Goal: Task Accomplishment & Management: Complete application form

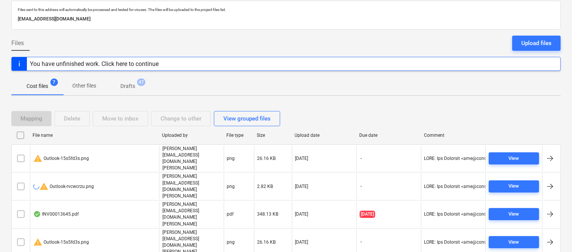
scroll to position [58, 0]
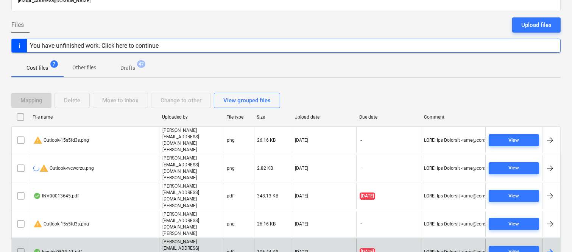
click at [115, 238] on div "Invoice9538-A1.pdf" at bounding box center [94, 251] width 129 height 26
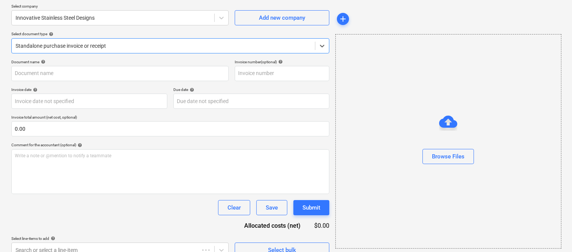
type input "9538-A1"
type input "[DATE]"
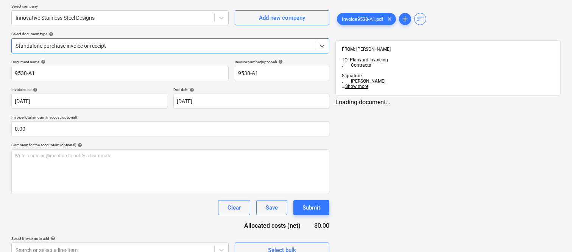
click at [153, 43] on div at bounding box center [164, 46] width 296 height 8
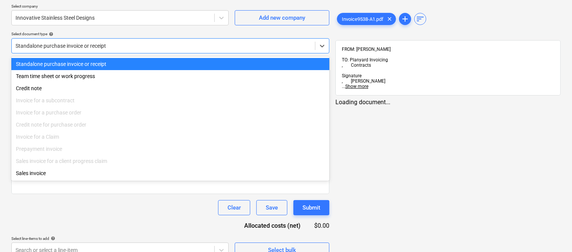
click at [160, 62] on div "Standalone purchase invoice or receipt" at bounding box center [170, 64] width 318 height 12
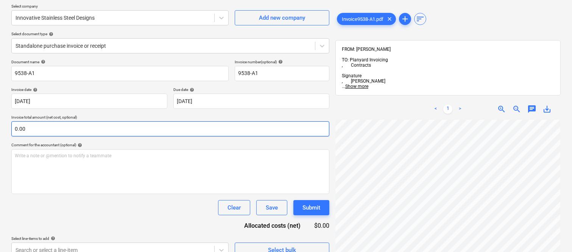
scroll to position [63, 116]
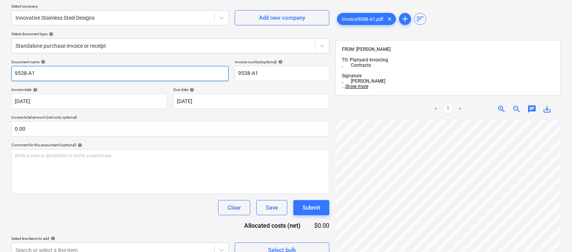
click at [12, 76] on input "9538-A1" at bounding box center [119, 73] width 217 height 15
click at [192, 72] on input "INNOVATIVE STAINLESS STEEL DESIGNS INV- 9538-A1" at bounding box center [119, 73] width 217 height 15
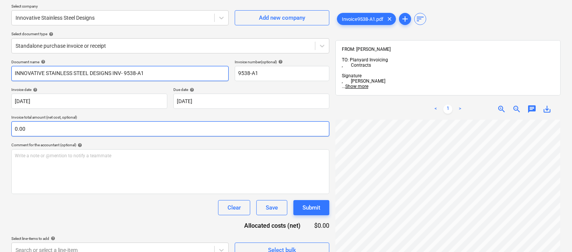
type input "INNOVATIVE STAINLESS STEEL DESIGNS INV- 9538-A1"
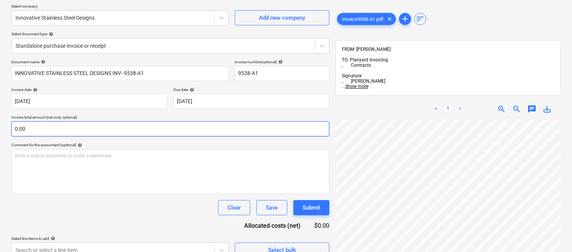
scroll to position [251, 35]
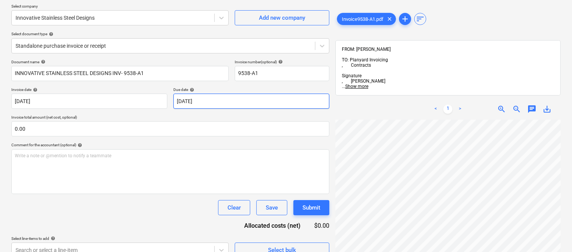
click at [247, 103] on body "Sales Projects Contacts Company Inbox 2 Approvals format_size keyboard_arrow_do…" at bounding box center [286, 68] width 572 height 252
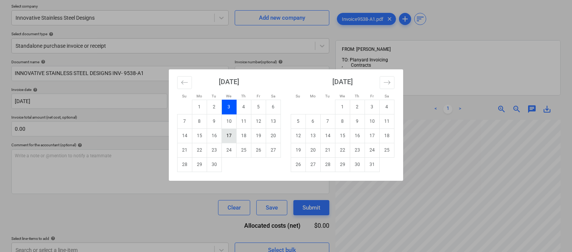
click at [227, 137] on td "17" at bounding box center [229, 135] width 15 height 14
type input "[DATE]"
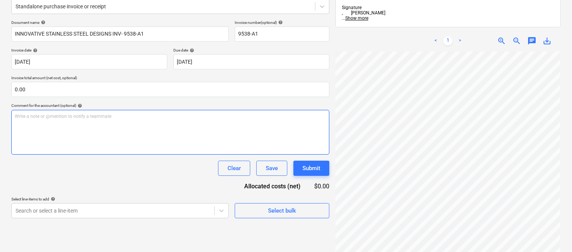
scroll to position [108, 0]
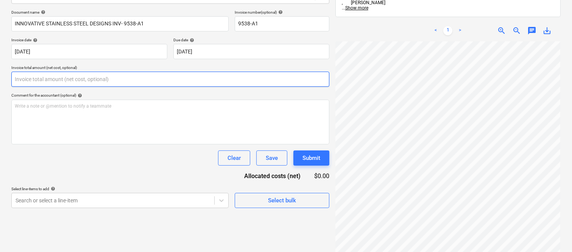
click at [87, 79] on input "text" at bounding box center [170, 79] width 318 height 15
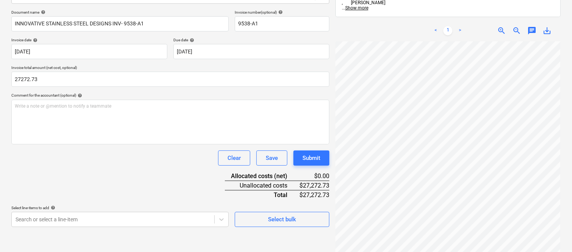
type input "27,272.73"
click at [86, 163] on div "Clear Save Submit" at bounding box center [170, 157] width 318 height 15
click at [98, 144] on body "Sales Projects Contacts Company Inbox 2 Approvals format_size keyboard_arrow_do…" at bounding box center [286, 18] width 572 height 252
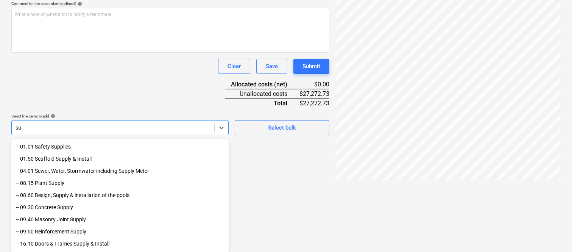
type input "s"
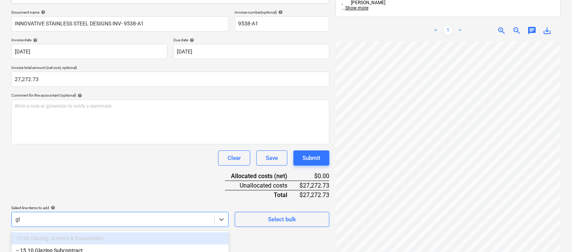
scroll to position [201, 0]
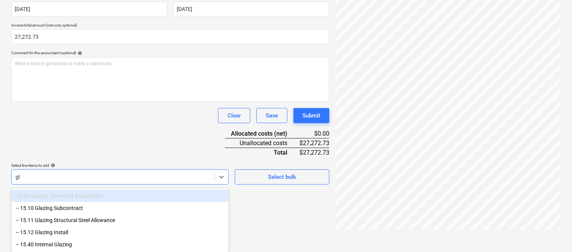
type input "g"
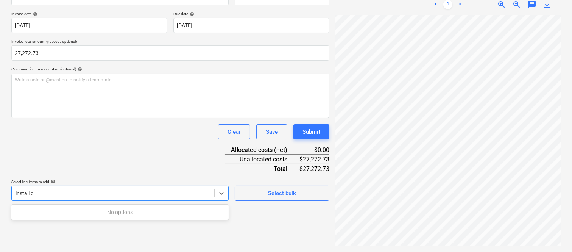
scroll to position [108, 0]
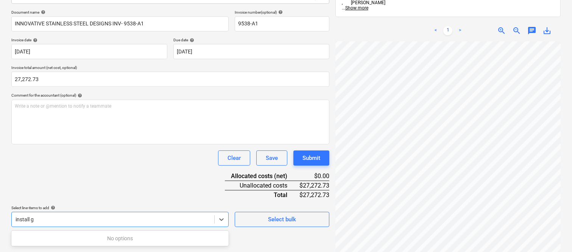
type input "install"
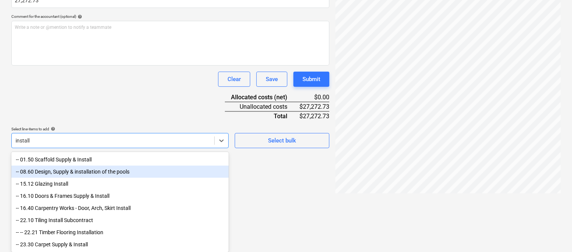
click at [90, 170] on div "-- 08.60 Design, Supply & installation of the pools" at bounding box center [119, 171] width 217 height 12
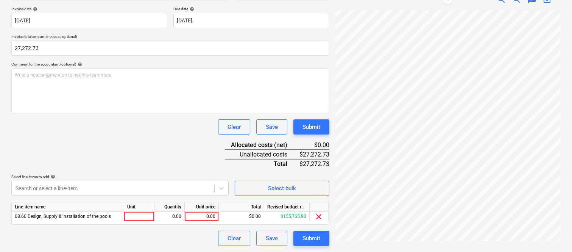
scroll to position [139, 0]
click at [100, 99] on div "Document name help INNOVATIVE STAINLESS STEEL DESIGNS INV- 9538-A1 Invoice numb…" at bounding box center [170, 112] width 318 height 267
click at [132, 216] on div at bounding box center [139, 216] width 30 height 9
type input "invoice"
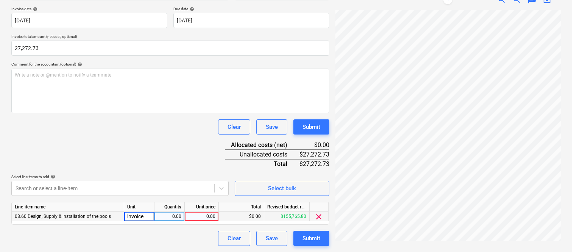
click at [176, 216] on div "0.00" at bounding box center [169, 216] width 24 height 9
type input "1"
click at [201, 216] on div "0.00" at bounding box center [202, 216] width 28 height 9
type input "27272.73"
click at [195, 230] on div "Document name help INNOVATIVE STAINLESS STEEL DESIGNS INV- 9538-A1 Invoice numb…" at bounding box center [170, 112] width 318 height 267
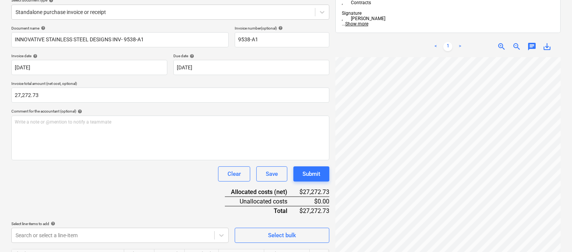
scroll to position [139, 0]
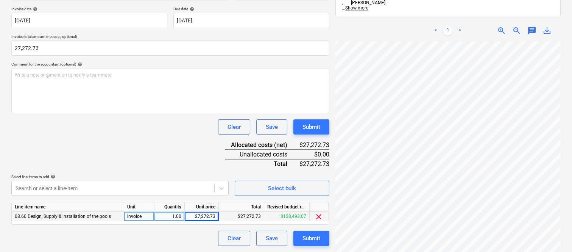
click at [75, 217] on span "08.60 Design, Supply & installation of the pools" at bounding box center [63, 215] width 96 height 5
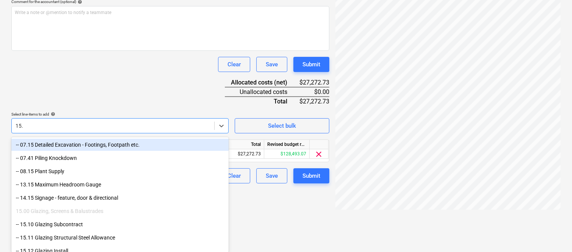
scroll to position [199, 0]
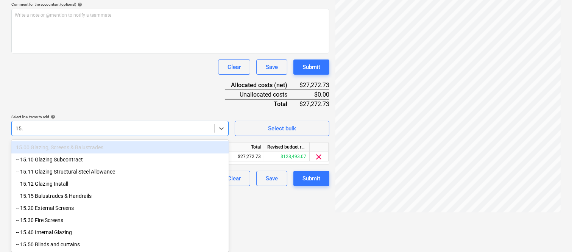
type input "15."
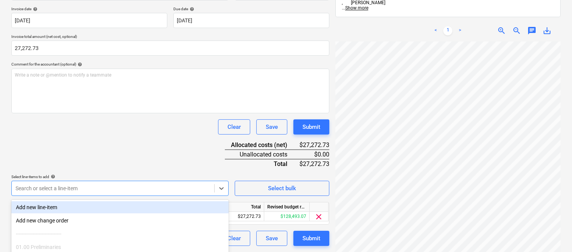
scroll to position [201, 0]
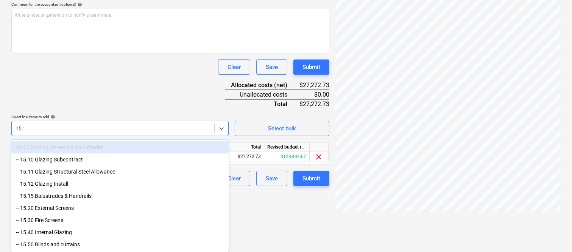
scroll to position [139, 0]
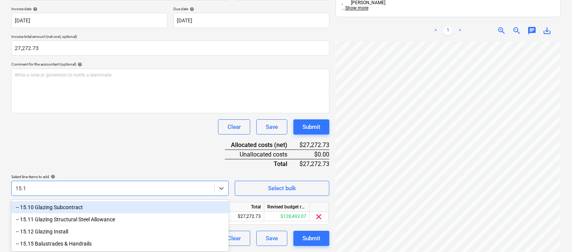
type input "15.15"
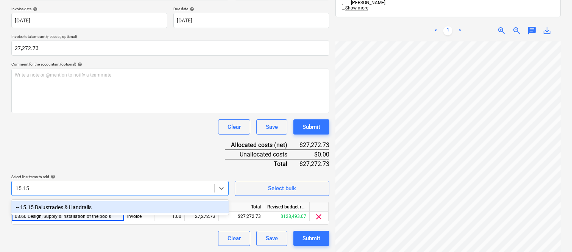
click at [79, 203] on div "-- 15.15 Balustrades & Handrails" at bounding box center [119, 207] width 217 height 12
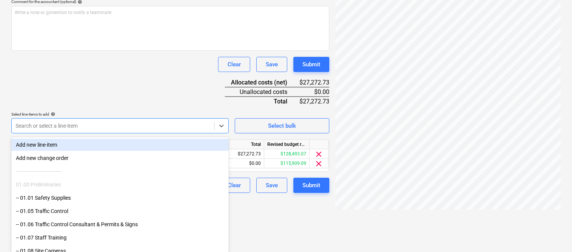
click at [57, 142] on div "Add new line-item" at bounding box center [119, 145] width 217 height 12
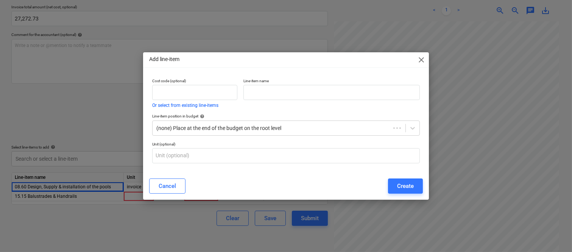
scroll to position [149, 0]
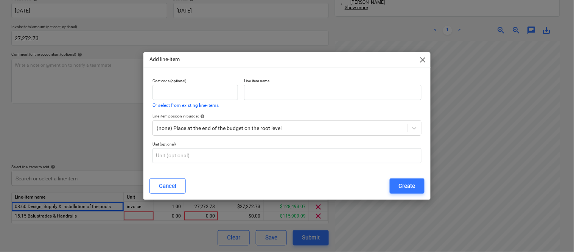
click at [427, 59] on span "close" at bounding box center [423, 59] width 9 height 9
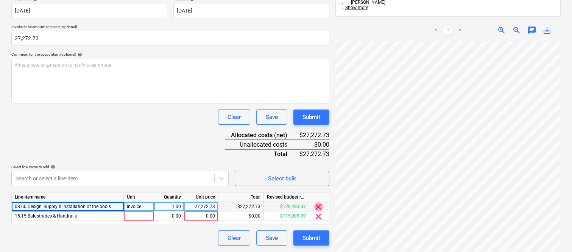
click at [319, 205] on span "clear" at bounding box center [318, 206] width 9 height 9
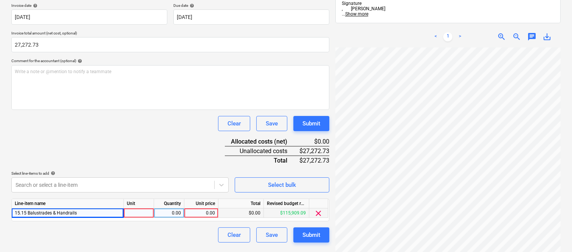
click at [146, 209] on div at bounding box center [139, 212] width 30 height 9
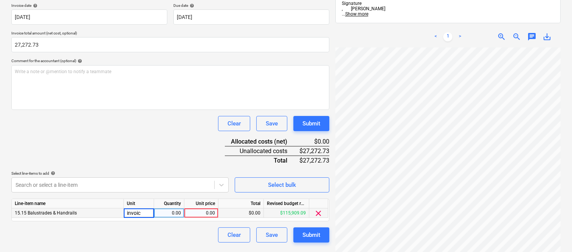
type input "invoice"
click at [171, 213] on div "0.00" at bounding box center [169, 212] width 24 height 9
type input "1"
click at [203, 216] on div "0.00" at bounding box center [201, 212] width 28 height 9
type input "27272.73"
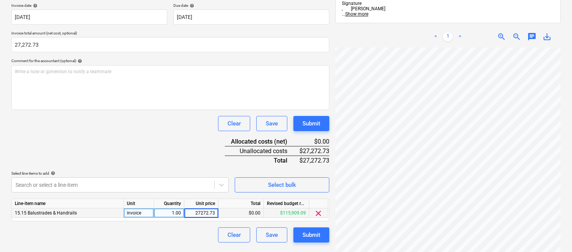
click at [184, 242] on div "Clear Save Submit" at bounding box center [170, 234] width 318 height 15
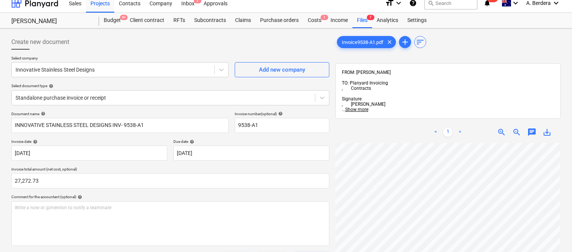
scroll to position [0, 0]
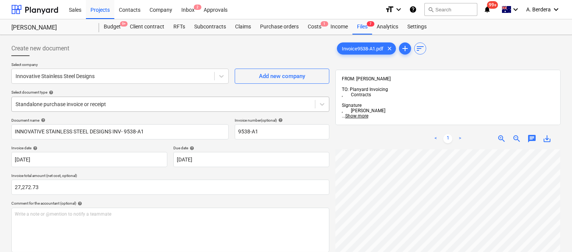
click at [168, 101] on div at bounding box center [164, 104] width 296 height 8
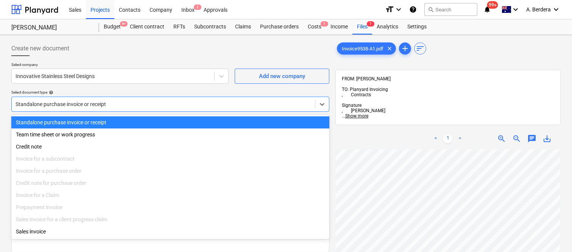
click at [169, 120] on div "Standalone purchase invoice or receipt" at bounding box center [170, 122] width 318 height 12
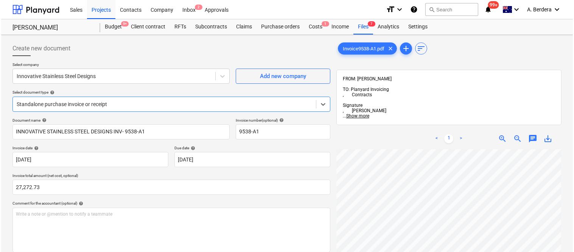
scroll to position [139, 0]
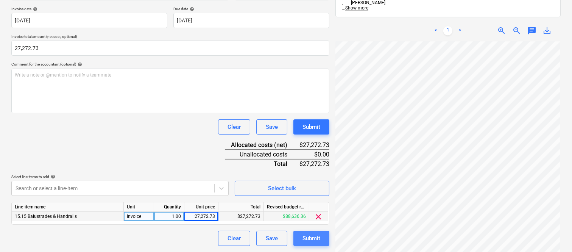
click at [302, 239] on div "Submit" at bounding box center [311, 238] width 18 height 10
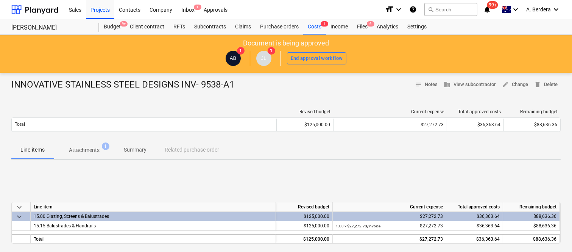
click at [87, 152] on p "Attachments" at bounding box center [84, 150] width 31 height 8
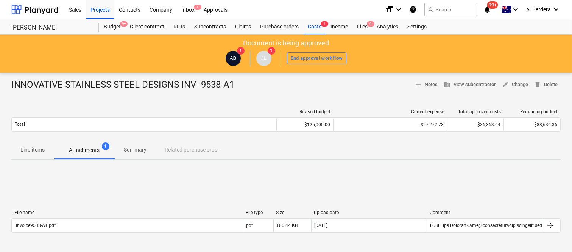
click at [142, 148] on p "Summary" at bounding box center [135, 150] width 23 height 8
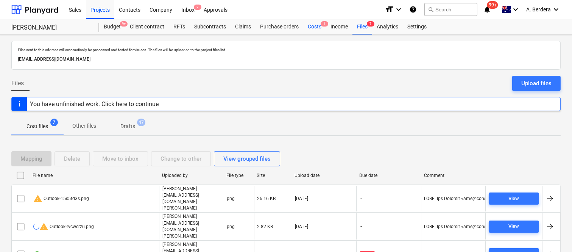
click at [312, 24] on div "Costs 1" at bounding box center [314, 26] width 23 height 15
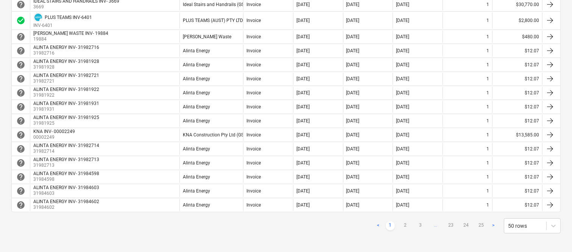
scroll to position [661, 0]
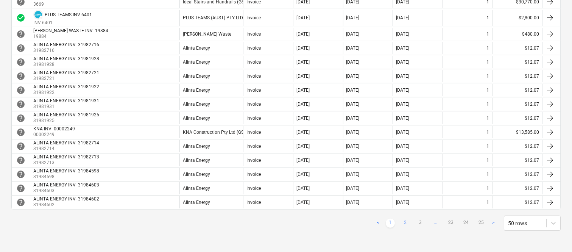
click at [403, 224] on link "2" at bounding box center [405, 222] width 9 height 9
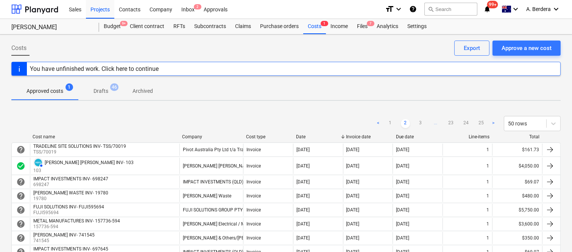
scroll to position [0, 0]
click at [418, 122] on link "3" at bounding box center [420, 123] width 9 height 9
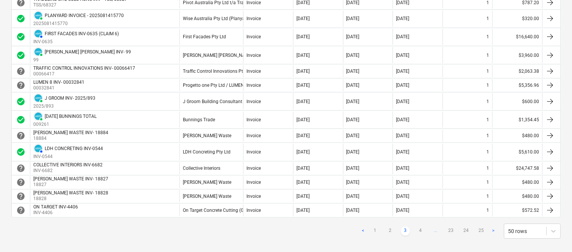
scroll to position [733, 0]
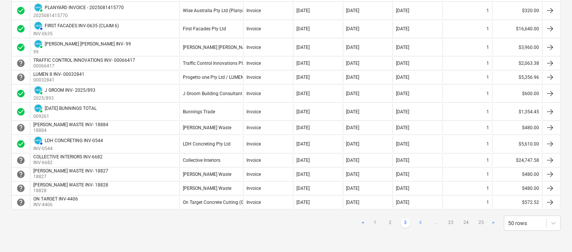
click at [419, 219] on link "4" at bounding box center [420, 222] width 9 height 9
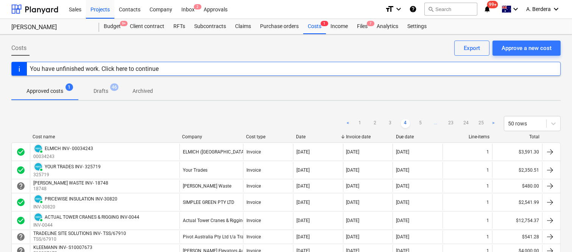
scroll to position [0, 0]
click at [419, 122] on link "5" at bounding box center [420, 123] width 9 height 9
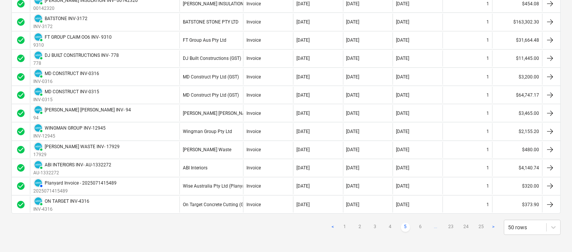
scroll to position [830, 0]
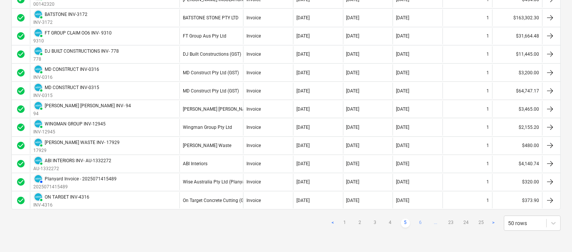
click at [420, 221] on link "6" at bounding box center [420, 222] width 9 height 9
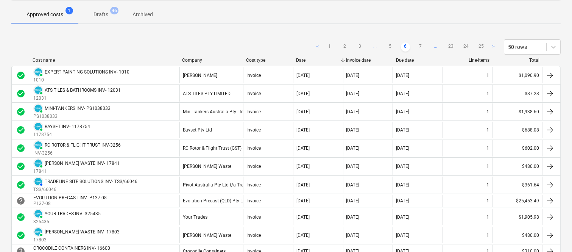
scroll to position [60, 0]
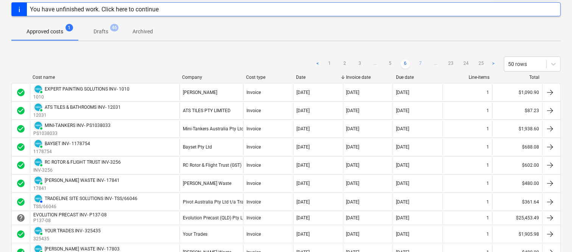
click at [419, 61] on link "7" at bounding box center [420, 63] width 9 height 9
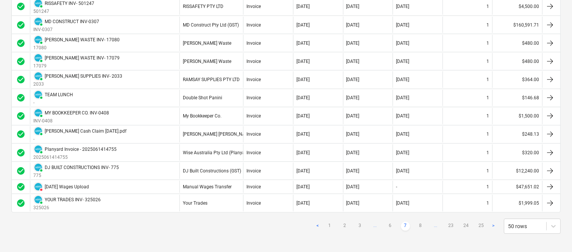
scroll to position [838, 0]
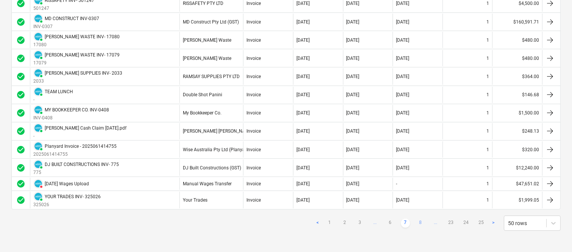
click at [422, 222] on link "8" at bounding box center [420, 222] width 9 height 9
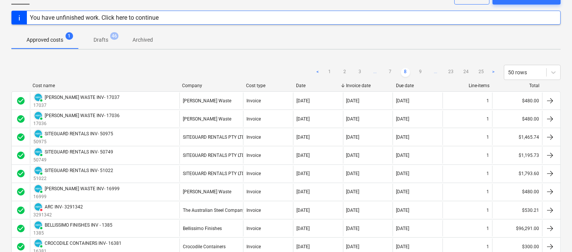
scroll to position [35, 0]
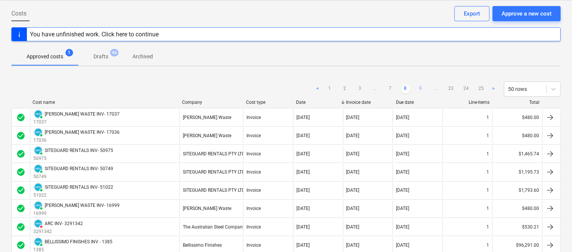
click at [420, 89] on link "9" at bounding box center [420, 88] width 9 height 9
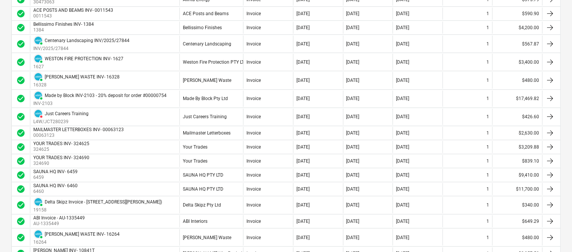
scroll to position [724, 0]
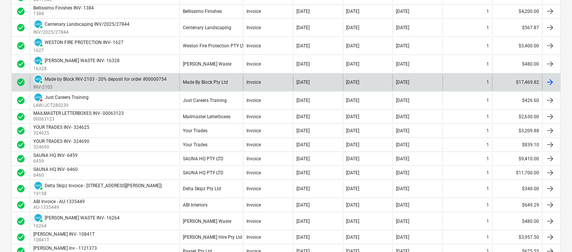
click at [246, 89] on div "Invoice" at bounding box center [268, 82] width 50 height 16
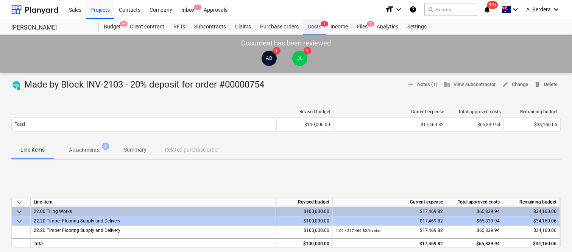
click at [311, 29] on div "Costs 1" at bounding box center [314, 26] width 23 height 15
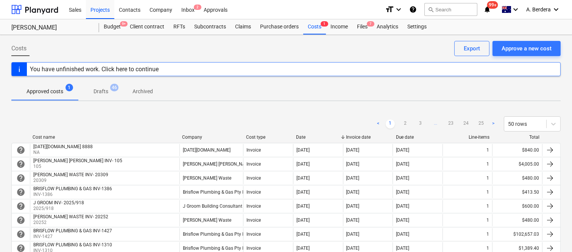
scroll to position [220, 0]
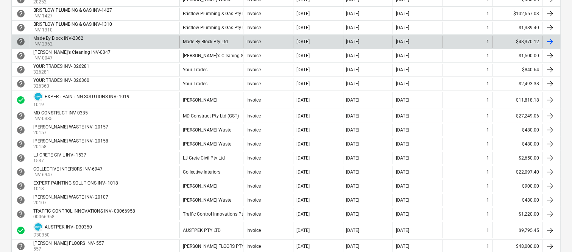
click at [280, 44] on div "Invoice" at bounding box center [268, 42] width 50 height 12
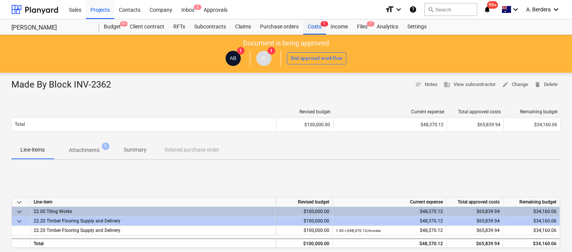
click at [319, 27] on div "Costs 1" at bounding box center [314, 26] width 23 height 15
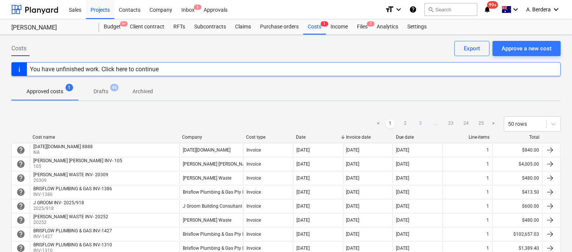
click at [422, 123] on link "3" at bounding box center [420, 123] width 9 height 9
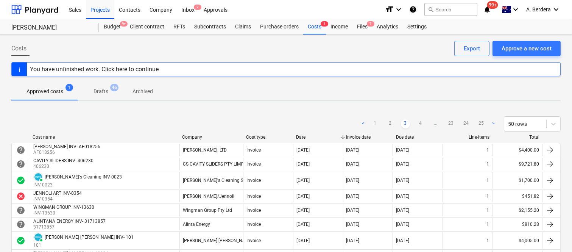
click at [422, 123] on link "4" at bounding box center [420, 123] width 9 height 9
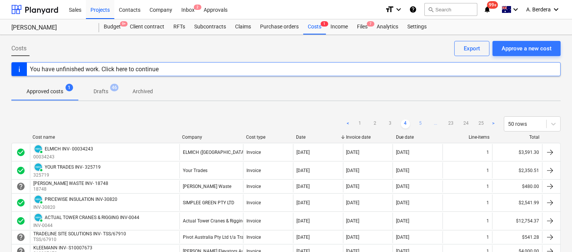
click at [422, 123] on link "5" at bounding box center [420, 123] width 9 height 9
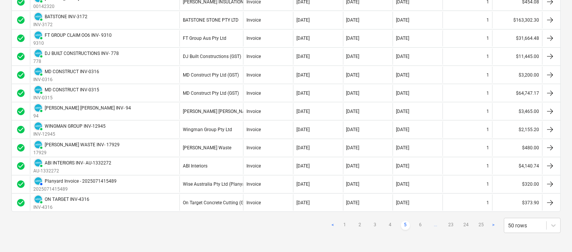
scroll to position [830, 0]
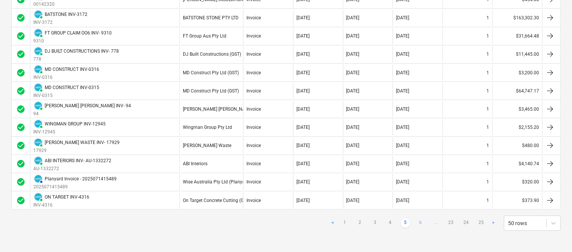
click at [419, 221] on link "6" at bounding box center [420, 222] width 9 height 9
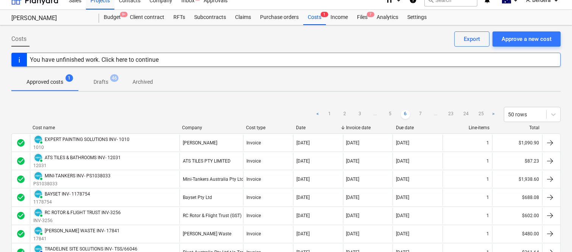
scroll to position [0, 0]
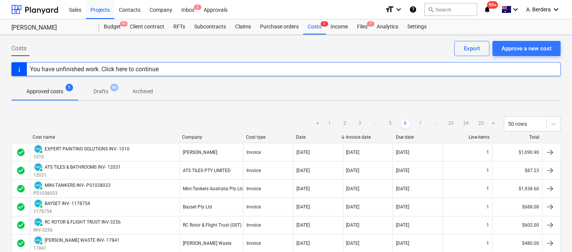
click at [422, 120] on link "7" at bounding box center [420, 123] width 9 height 9
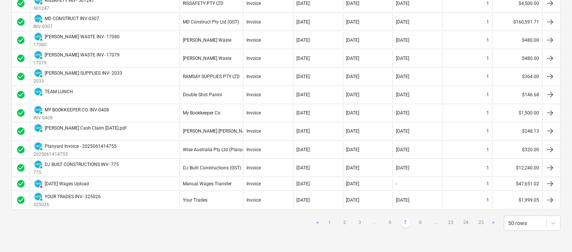
scroll to position [838, 0]
click at [422, 221] on link "8" at bounding box center [420, 222] width 9 height 9
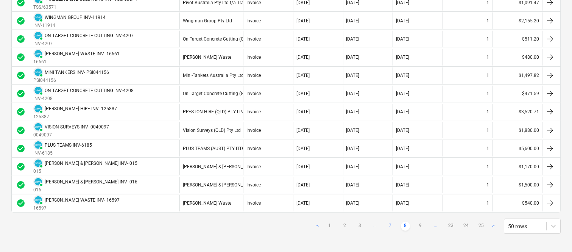
click at [390, 227] on link "7" at bounding box center [390, 225] width 9 height 9
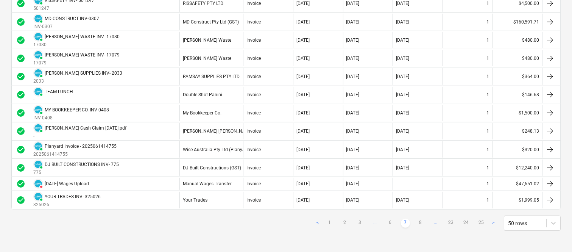
scroll to position [838, 0]
drag, startPoint x: 392, startPoint y: 226, endPoint x: 433, endPoint y: 244, distance: 44.2
drag, startPoint x: 434, startPoint y: 239, endPoint x: 402, endPoint y: 235, distance: 31.6
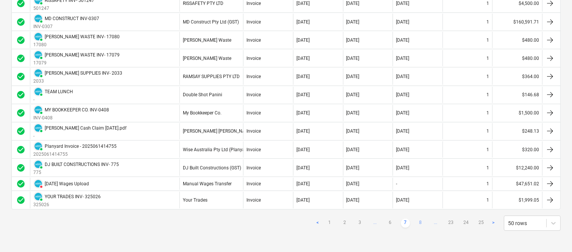
click at [421, 225] on link "8" at bounding box center [420, 222] width 9 height 9
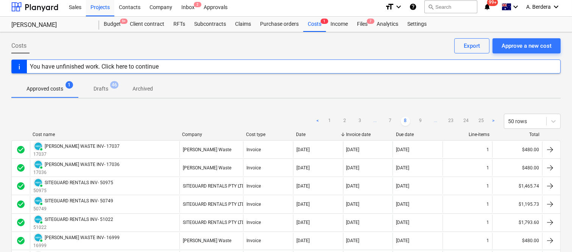
scroll to position [1, 0]
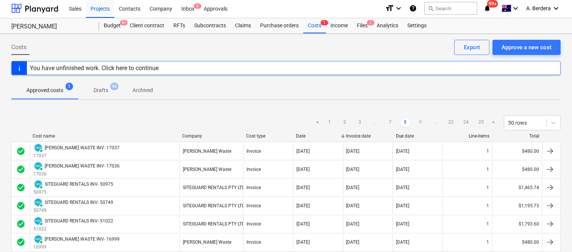
click at [418, 123] on link "9" at bounding box center [420, 122] width 9 height 9
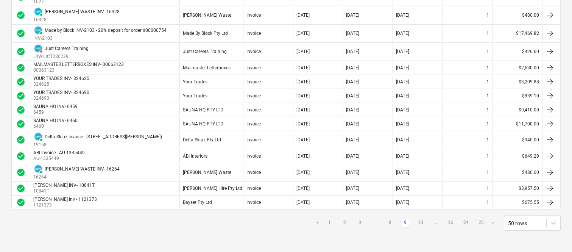
scroll to position [775, 0]
click at [419, 221] on link "10" at bounding box center [420, 222] width 9 height 9
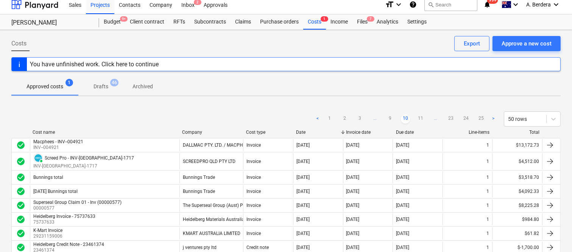
scroll to position [0, 0]
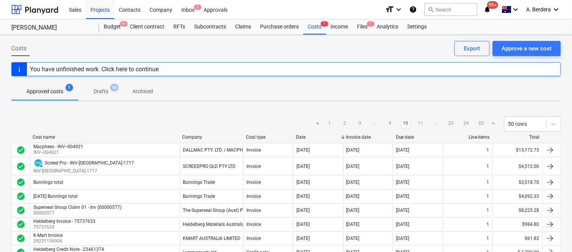
click at [420, 120] on link "11" at bounding box center [420, 123] width 9 height 9
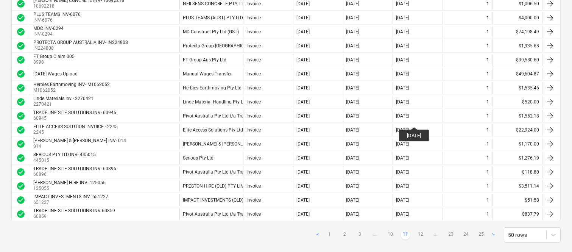
scroll to position [636, 0]
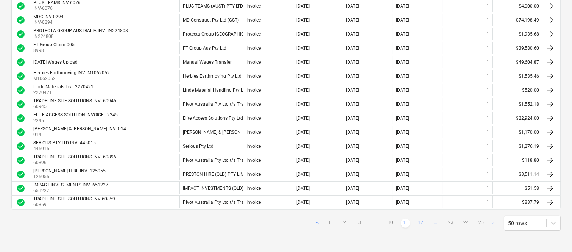
click at [421, 221] on link "12" at bounding box center [420, 222] width 9 height 9
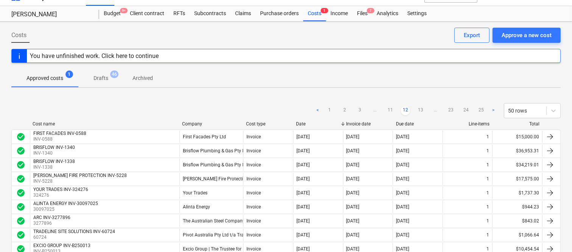
scroll to position [0, 0]
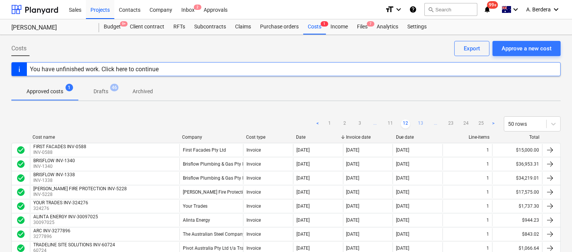
click at [420, 122] on link "13" at bounding box center [420, 123] width 9 height 9
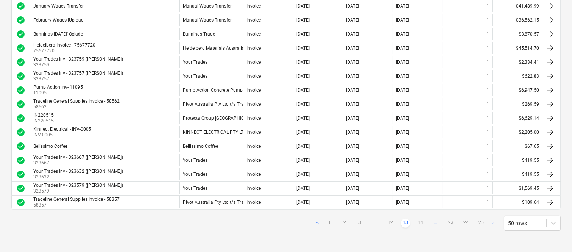
scroll to position [640, 0]
drag, startPoint x: 420, startPoint y: 218, endPoint x: 417, endPoint y: 239, distance: 21.2
click at [419, 221] on link "14" at bounding box center [420, 222] width 9 height 9
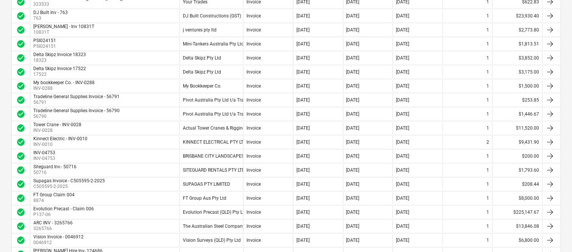
scroll to position [383, 0]
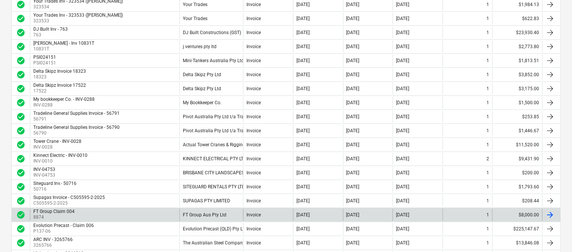
drag, startPoint x: 420, startPoint y: 221, endPoint x: 408, endPoint y: 216, distance: 12.9
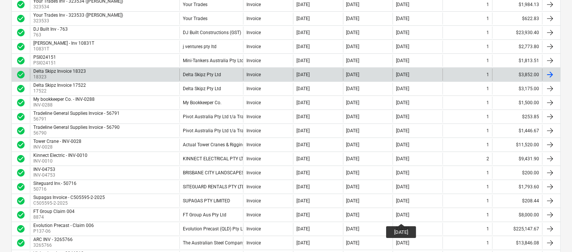
drag, startPoint x: 408, startPoint y: 216, endPoint x: 27, endPoint y: 76, distance: 406.3
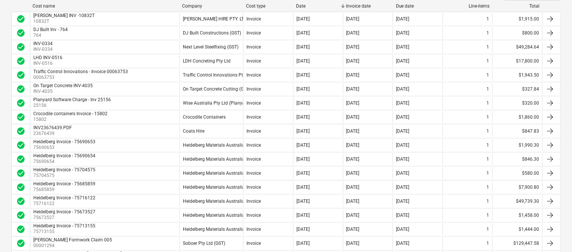
scroll to position [114, 0]
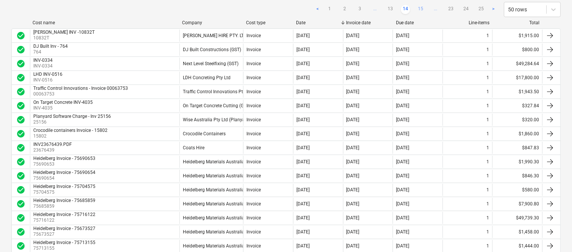
click at [421, 8] on link "15" at bounding box center [420, 9] width 9 height 9
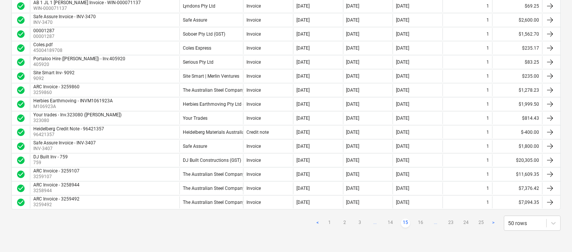
scroll to position [636, 0]
click at [425, 221] on link "16" at bounding box center [420, 222] width 9 height 9
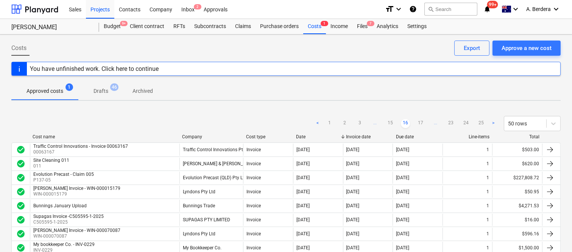
scroll to position [0, 0]
click at [419, 124] on link "17" at bounding box center [420, 123] width 9 height 9
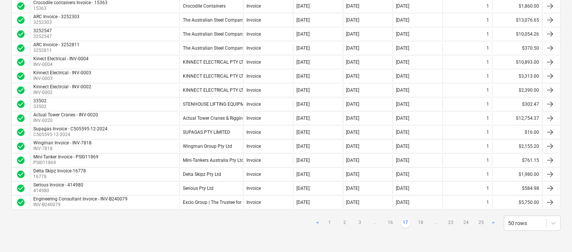
scroll to position [636, 0]
click at [419, 223] on link "18" at bounding box center [420, 222] width 9 height 9
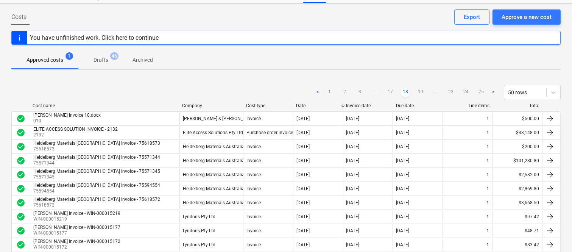
scroll to position [13, 0]
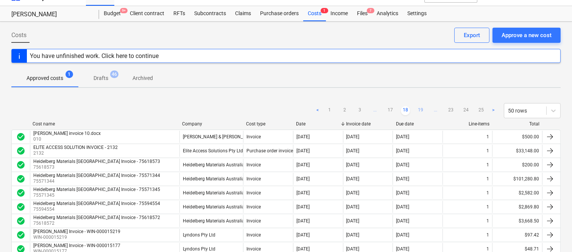
click at [422, 106] on link "19" at bounding box center [420, 110] width 9 height 9
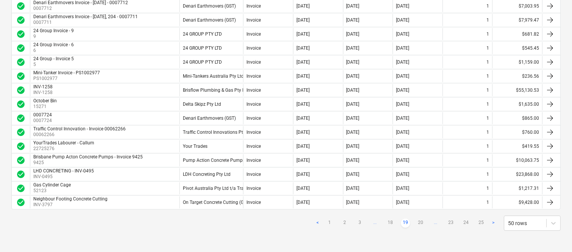
scroll to position [636, 0]
click at [421, 224] on link "20" at bounding box center [420, 222] width 9 height 9
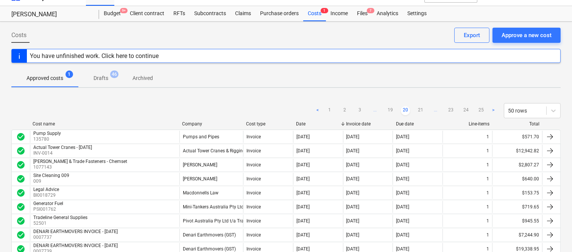
scroll to position [0, 0]
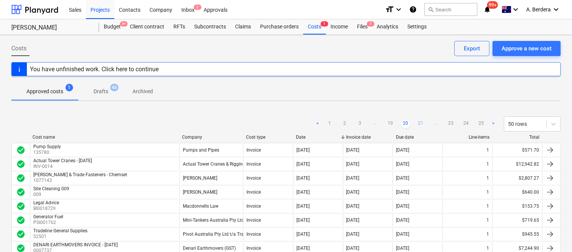
click at [420, 120] on link "21" at bounding box center [420, 123] width 9 height 9
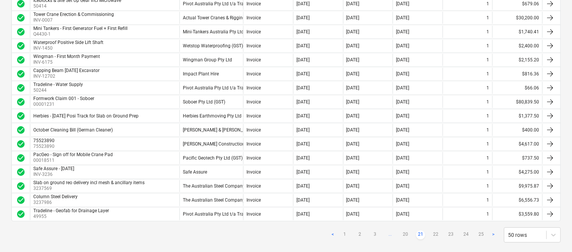
scroll to position [636, 0]
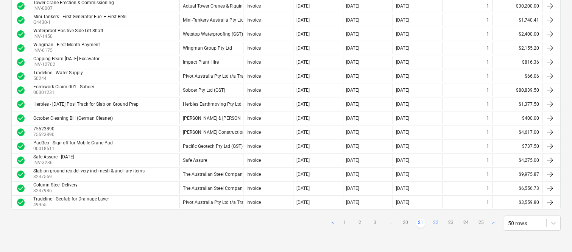
click at [434, 220] on link "22" at bounding box center [435, 222] width 9 height 9
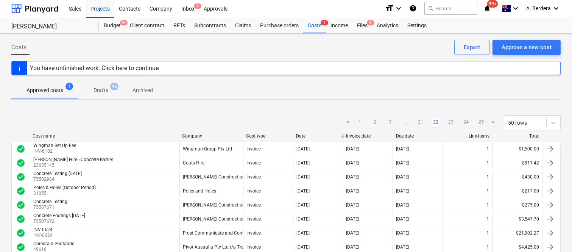
scroll to position [0, 0]
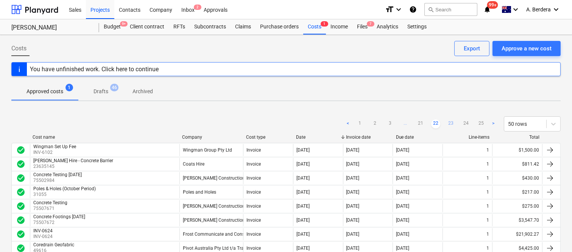
click at [446, 123] on link "23" at bounding box center [450, 123] width 9 height 9
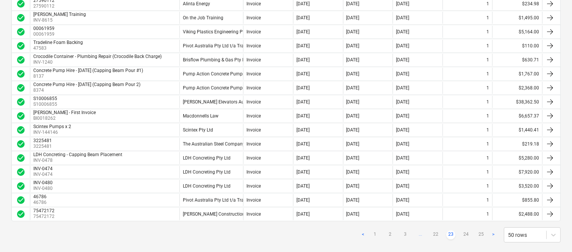
scroll to position [636, 0]
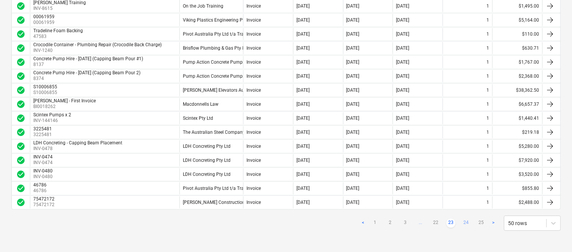
click at [463, 223] on link "24" at bounding box center [465, 222] width 9 height 9
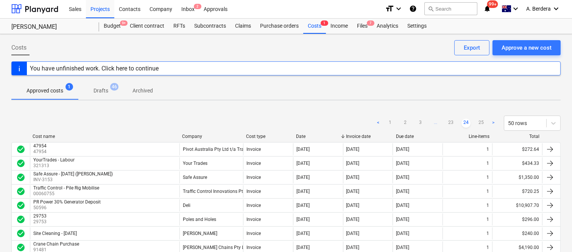
scroll to position [0, 0]
click at [484, 125] on link "25" at bounding box center [481, 123] width 9 height 9
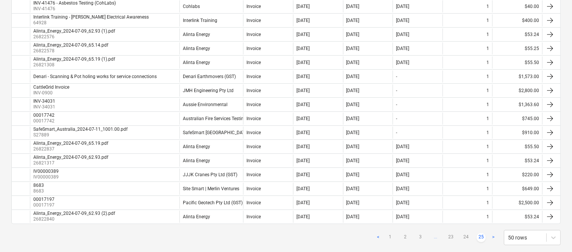
scroll to position [622, 0]
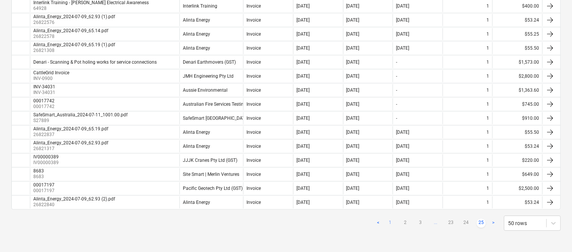
click at [389, 223] on link "1" at bounding box center [390, 222] width 9 height 9
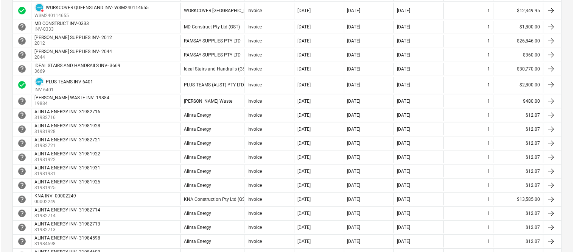
scroll to position [0, 0]
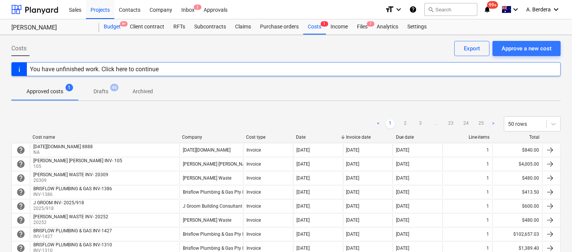
click at [115, 25] on div "Budget 9+" at bounding box center [112, 26] width 26 height 15
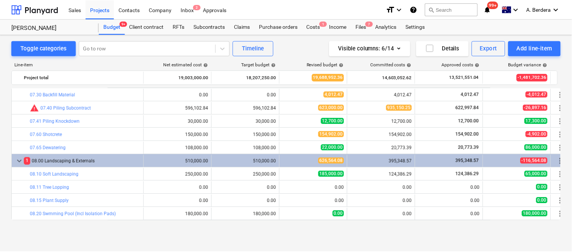
scroll to position [937, 0]
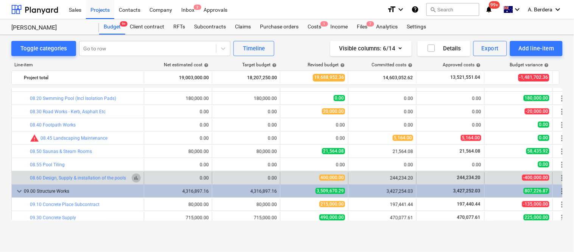
click at [135, 177] on span "bar_chart" at bounding box center [136, 178] width 6 height 6
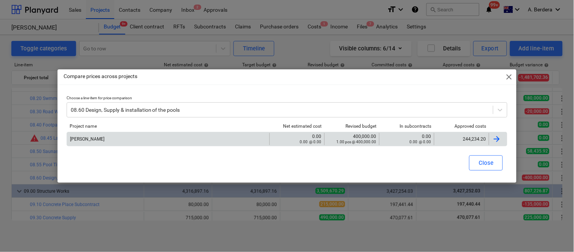
click at [459, 138] on div "244,234.20" at bounding box center [462, 138] width 48 height 5
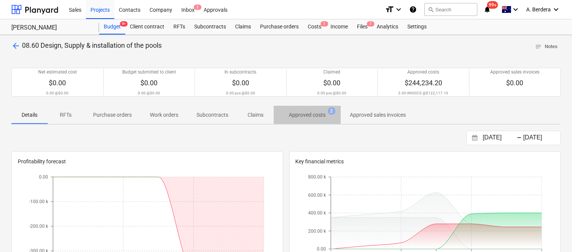
click at [307, 111] on p "Approved costs" at bounding box center [307, 115] width 37 height 8
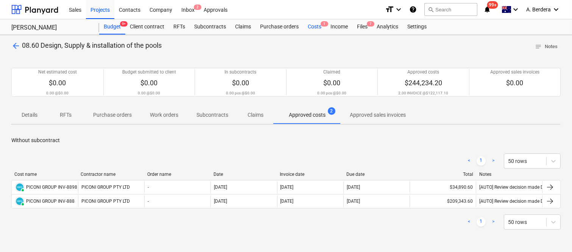
click at [312, 28] on div "Costs 1" at bounding box center [314, 26] width 23 height 15
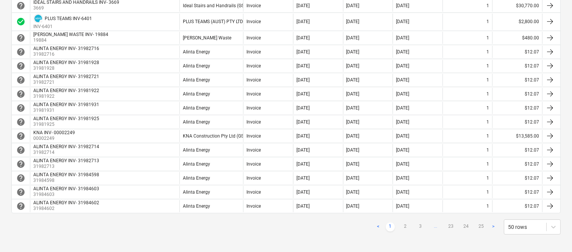
scroll to position [656, 0]
click at [406, 224] on link "2" at bounding box center [405, 226] width 9 height 9
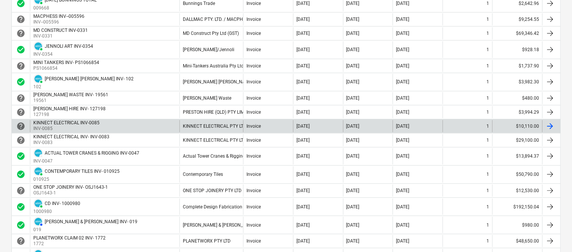
scroll to position [0, 0]
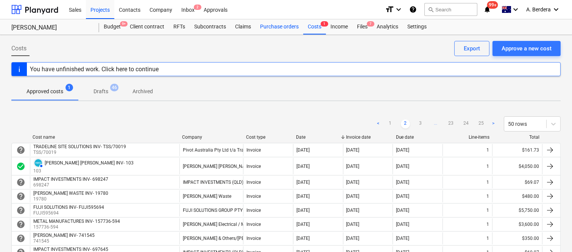
click at [277, 28] on div "Purchase orders" at bounding box center [279, 26] width 48 height 15
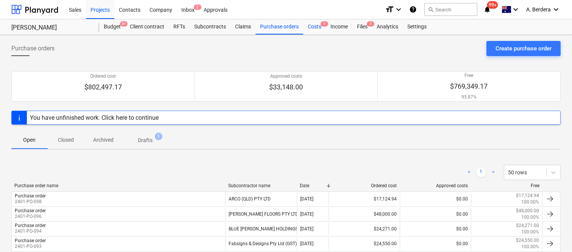
click at [314, 28] on div "Costs 1" at bounding box center [314, 26] width 23 height 15
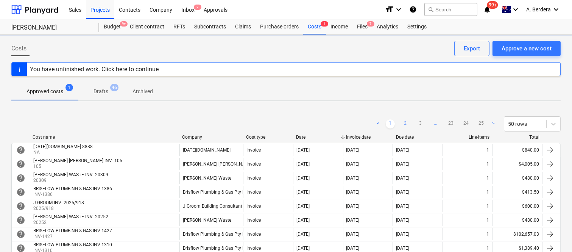
click at [405, 123] on link "2" at bounding box center [405, 123] width 9 height 9
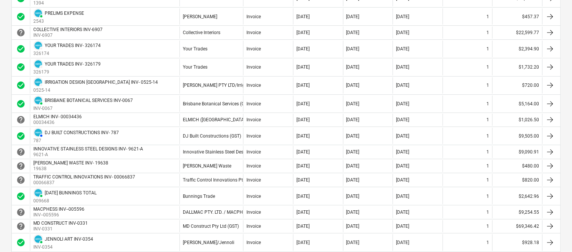
scroll to position [286, 0]
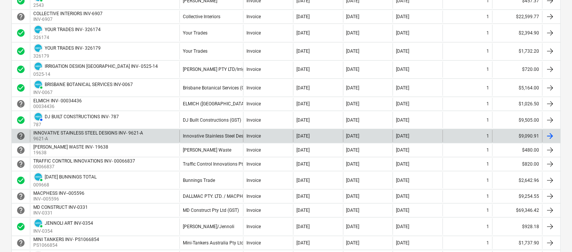
click at [210, 133] on div "Innovative Stainless Steel Designs" at bounding box center [211, 136] width 64 height 12
